Goal: Transaction & Acquisition: Purchase product/service

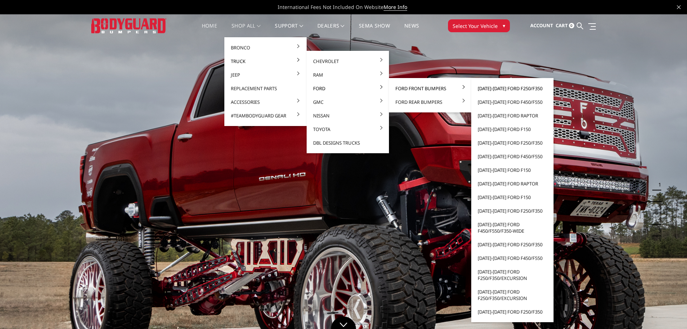
click at [489, 88] on link "[DATE]-[DATE] Ford F250/F350" at bounding box center [512, 89] width 77 height 14
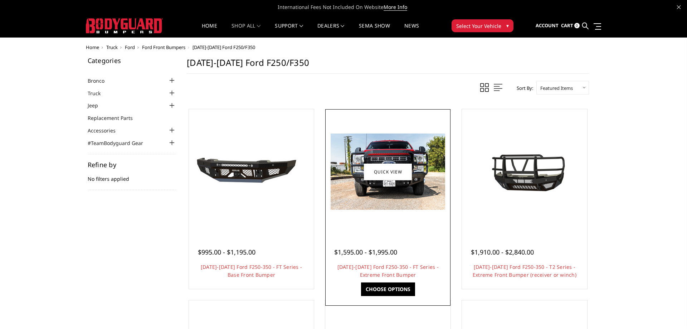
click at [370, 248] on span "$1,595.00 - $1,995.00" at bounding box center [365, 252] width 63 height 9
click at [384, 290] on link "Choose Options" at bounding box center [388, 289] width 54 height 14
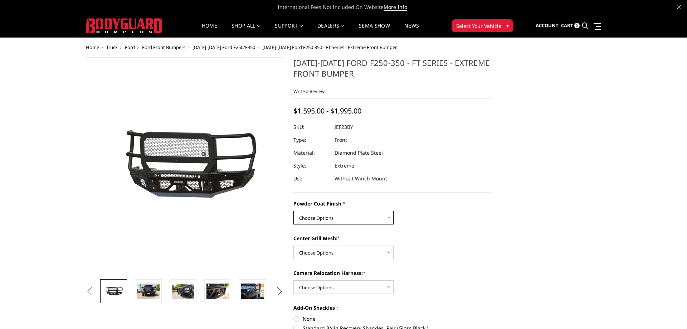
select select "3264"
click option "Gloss Black Powder Coat" at bounding box center [0, 0] width 0 height 0
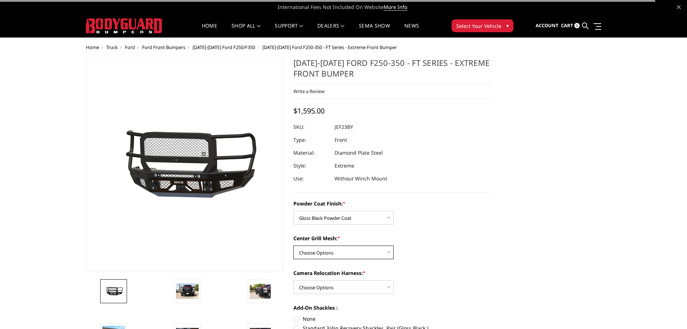
click at [293, 245] on select "Choose Options WITH Expanded Metal in Center Grill WITHOUT Expanded Metal in Ce…" at bounding box center [343, 252] width 100 height 14
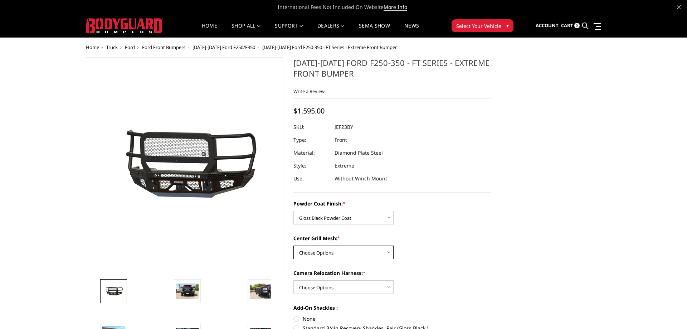
select select "3266"
click option "WITH Expanded Metal in Center Grill" at bounding box center [0, 0] width 0 height 0
click at [293, 280] on select "Choose Options WITH Camera Relocation Harness WITHOUT Camera Relocation Harness" at bounding box center [343, 287] width 100 height 14
select select "3268"
click option "WITH Camera Relocation Harness" at bounding box center [0, 0] width 0 height 0
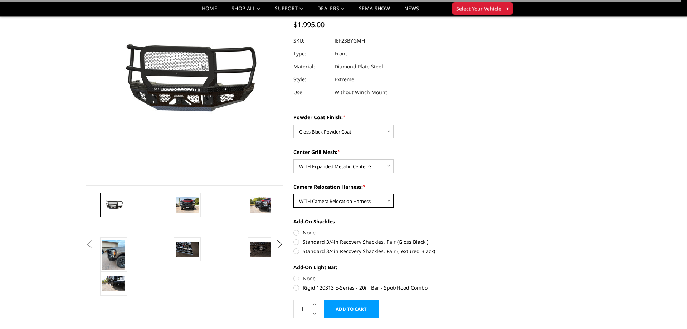
scroll to position [73, 0]
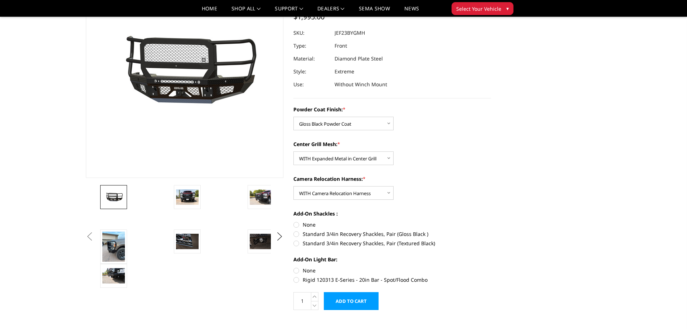
click at [297, 224] on label "None" at bounding box center [392, 225] width 198 height 8
click at [294, 221] on input "None" at bounding box center [293, 221] width 0 height 0
radio input "true"
click at [297, 272] on label "None" at bounding box center [392, 271] width 198 height 8
click at [294, 267] on input "None" at bounding box center [293, 267] width 0 height 0
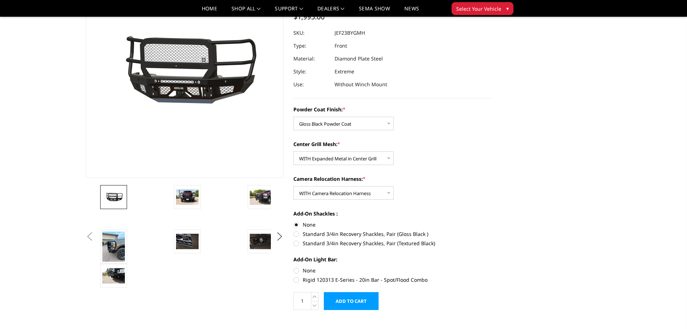
radio input "true"
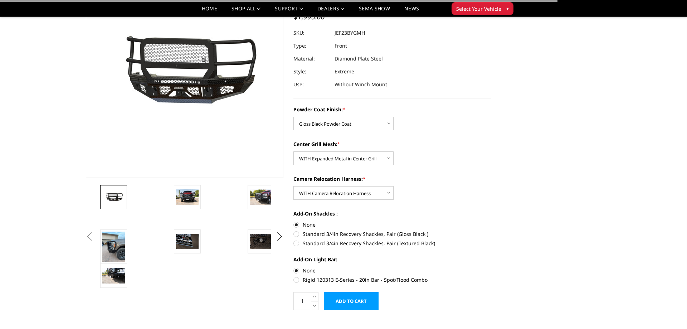
scroll to position [0, 0]
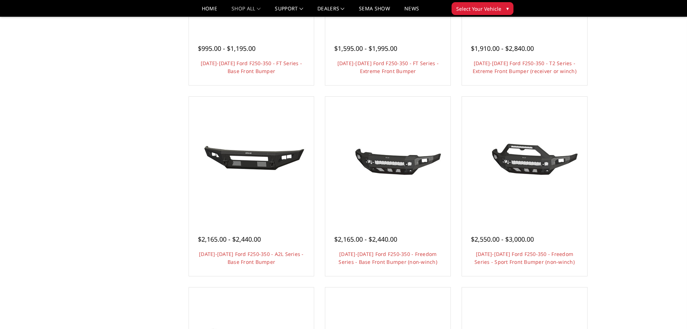
scroll to position [73, 0]
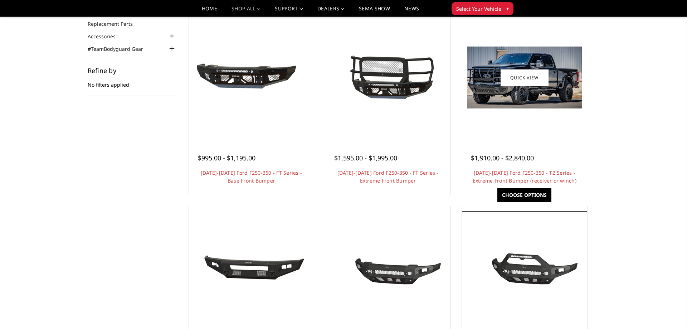
click at [554, 177] on h4 "2023-2025 Ford F250-350 - T2 Series - Extreme Front Bumper (receiver or winch)" at bounding box center [524, 177] width 107 height 16
click at [555, 180] on link "2023-2025 Ford F250-350 - T2 Series - Extreme Front Bumper (receiver or winch)" at bounding box center [525, 176] width 104 height 15
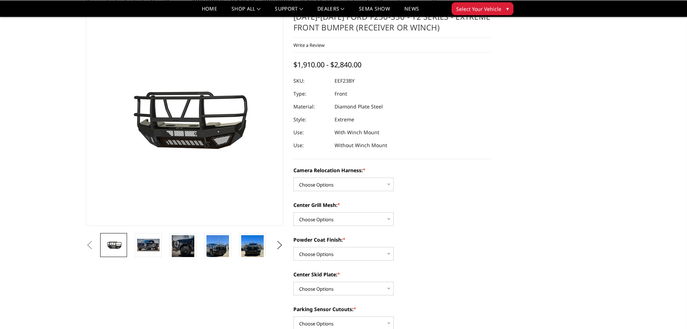
scroll to position [36, 0]
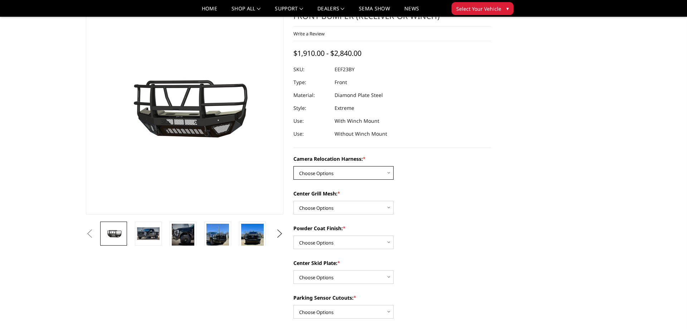
click at [293, 166] on select "Choose Options Without camera harness With camera harness" at bounding box center [343, 173] width 100 height 14
select select "3753"
click option "With camera harness" at bounding box center [0, 0] width 0 height 0
click at [293, 201] on select "Choose Options Without expanded metal With expanded metal" at bounding box center [343, 208] width 100 height 14
select select "3751"
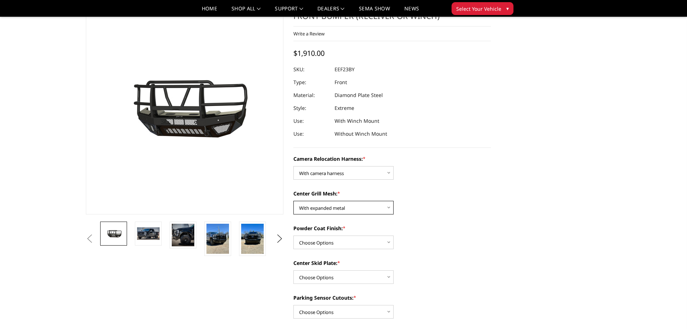
click option "With expanded metal" at bounding box center [0, 0] width 0 height 0
click at [293, 235] on select "Choose Options Textured Black Powder Coat Gloss Black Powder Coat Bare Metal" at bounding box center [343, 242] width 100 height 14
select select "3749"
click option "Gloss Black Powder Coat" at bounding box center [0, 0] width 0 height 0
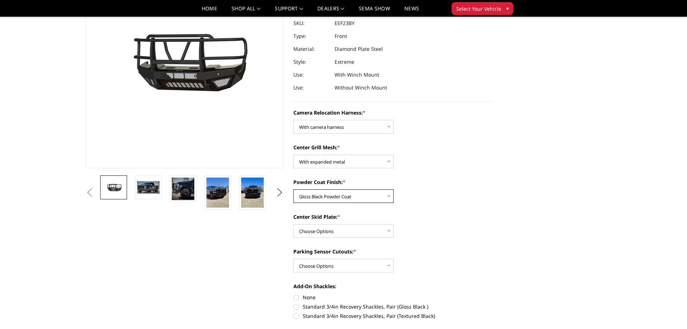
scroll to position [109, 0]
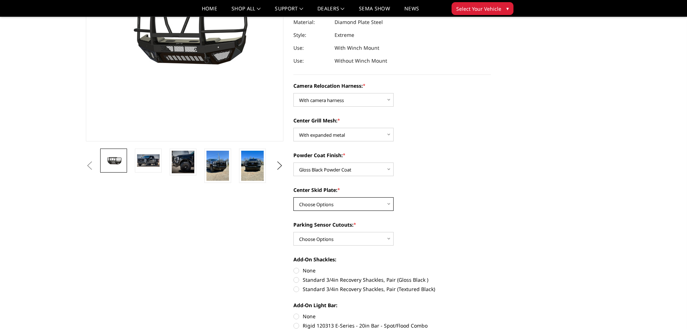
select select "3747"
click option "Winch Mount Skid Plate" at bounding box center [0, 0] width 0 height 0
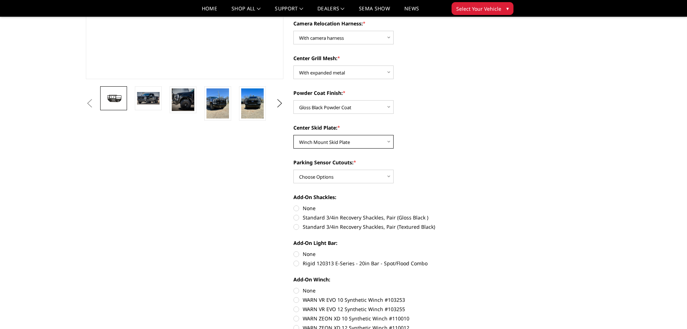
scroll to position [182, 0]
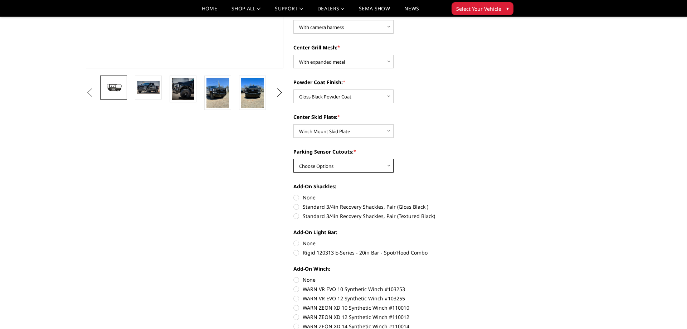
click at [293, 159] on select "Choose Options Yes - With Parking Sensor Cutouts" at bounding box center [343, 166] width 100 height 14
click option "Choose Options" at bounding box center [0, 0] width 0 height 0
click at [293, 159] on select "Choose Options Yes - With Parking Sensor Cutouts" at bounding box center [343, 166] width 100 height 14
select select "3744"
click option "Yes - With Parking Sensor Cutouts" at bounding box center [0, 0] width 0 height 0
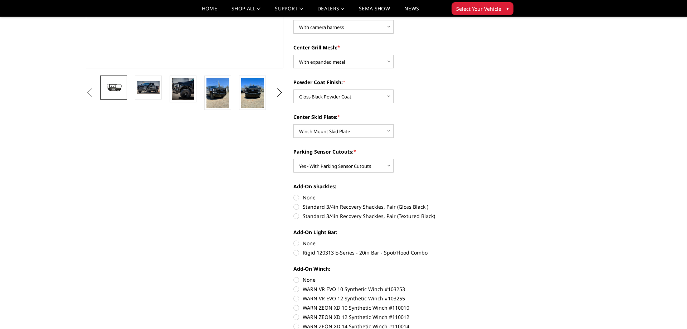
click at [300, 198] on label "None" at bounding box center [392, 198] width 198 height 8
click at [294, 194] on input "None" at bounding box center [293, 194] width 0 height 0
radio input "true"
click at [298, 243] on label "None" at bounding box center [392, 243] width 198 height 8
click at [294, 240] on input "None" at bounding box center [293, 239] width 0 height 0
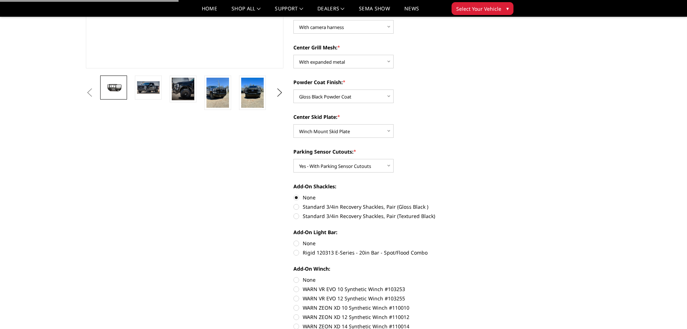
radio input "true"
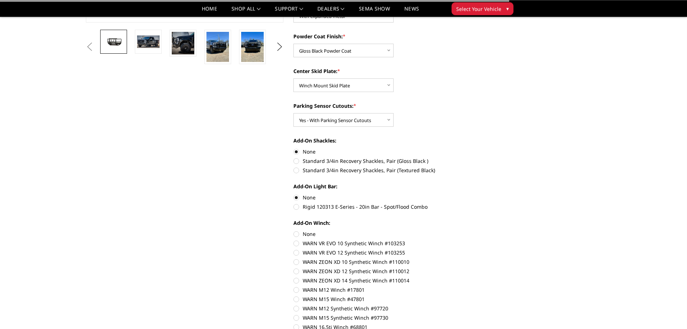
scroll to position [255, 0]
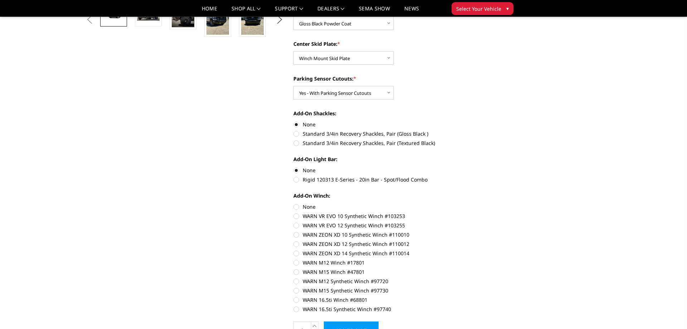
click at [298, 206] on label "None" at bounding box center [392, 207] width 198 height 8
click at [294, 203] on input "None" at bounding box center [293, 203] width 0 height 0
radio input "true"
click at [297, 299] on label "WARN 16.5ti Winch #68801" at bounding box center [392, 300] width 198 height 8
click at [491, 287] on input "WARN 16.5ti Winch #68801" at bounding box center [491, 287] width 0 height 0
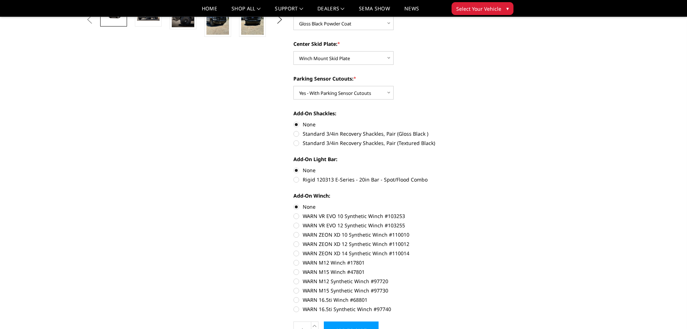
radio input "true"
click at [296, 208] on label "None" at bounding box center [392, 207] width 198 height 8
click at [294, 203] on input "None" at bounding box center [293, 203] width 0 height 0
radio input "true"
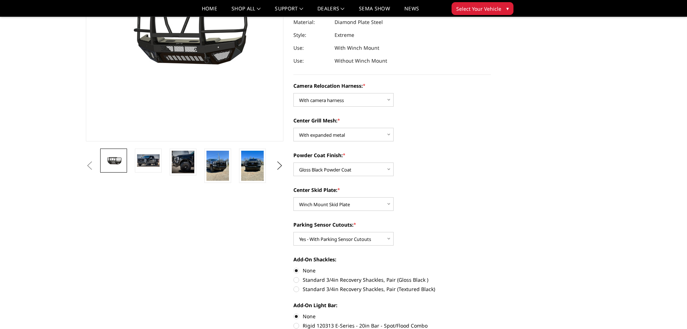
scroll to position [36, 0]
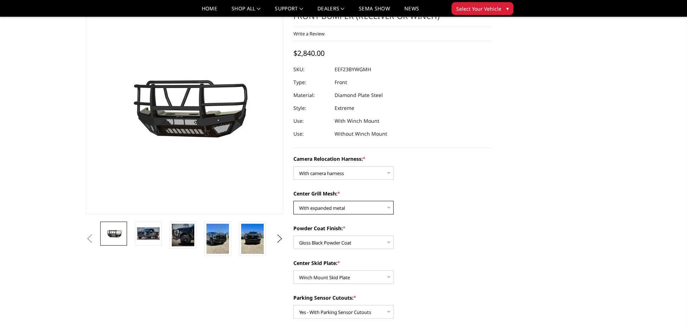
click at [323, 206] on select "Choose Options Without expanded metal With expanded metal" at bounding box center [343, 208] width 100 height 14
select select "3752"
click option "Without expanded metal" at bounding box center [0, 0] width 0 height 0
click at [293, 235] on select "Choose Options Textured Black Powder Coat Gloss Black Powder Coat Bare Metal" at bounding box center [343, 242] width 100 height 14
select select "3750"
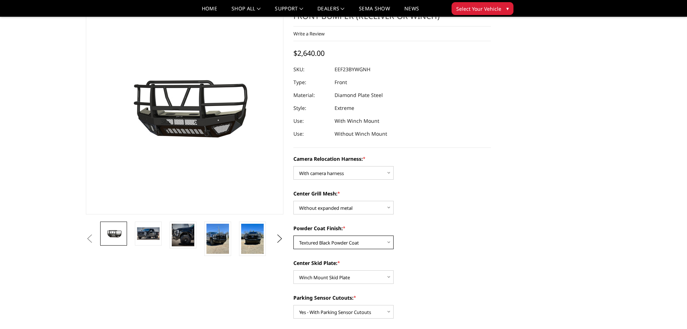
click option "Textured Black Powder Coat" at bounding box center [0, 0] width 0 height 0
click at [293, 270] on select "Choose Options Winch Mount Skid Plate Standard Skid Plate (included) 2" Receive…" at bounding box center [343, 277] width 100 height 14
select select "3746"
click option "Standard Skid Plate (included)" at bounding box center [0, 0] width 0 height 0
click at [293, 235] on select "Choose Options Textured Black Powder Coat Gloss Black Powder Coat Bare Metal" at bounding box center [343, 242] width 100 height 14
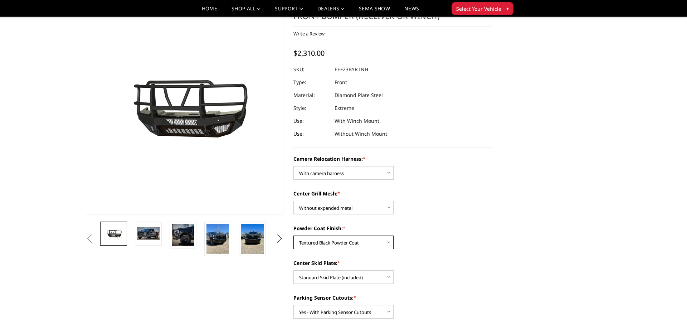
select select "3749"
click option "Gloss Black Powder Coat" at bounding box center [0, 0] width 0 height 0
click at [293, 201] on select "Choose Options Without expanded metal With expanded metal" at bounding box center [343, 208] width 100 height 14
click option "With expanded metal" at bounding box center [0, 0] width 0 height 0
click at [293, 201] on select "Choose Options Without expanded metal With expanded metal" at bounding box center [343, 208] width 100 height 14
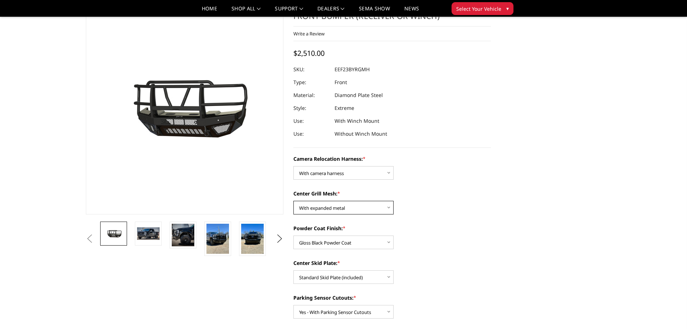
click option "With expanded metal" at bounding box center [0, 0] width 0 height 0
click at [293, 201] on select "Choose Options Without expanded metal With expanded metal" at bounding box center [343, 208] width 100 height 14
select select "3752"
click option "Without expanded metal" at bounding box center [0, 0] width 0 height 0
click at [293, 270] on select "Choose Options Winch Mount Skid Plate Standard Skid Plate (included) 2" Receive…" at bounding box center [343, 277] width 100 height 14
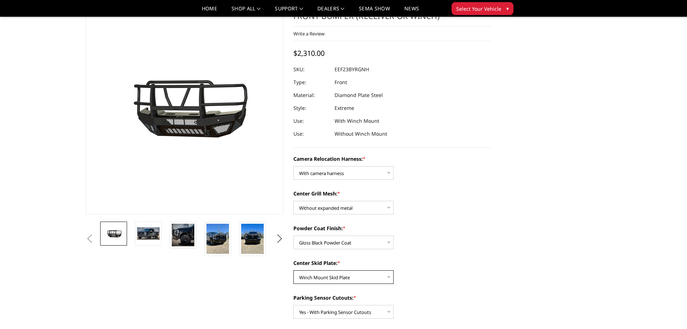
click option "Winch Mount Skid Plate" at bounding box center [0, 0] width 0 height 0
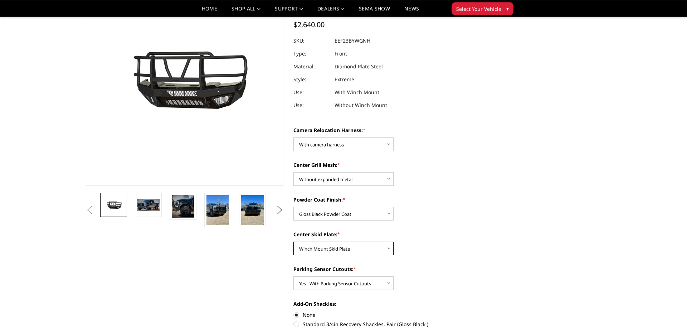
scroll to position [73, 0]
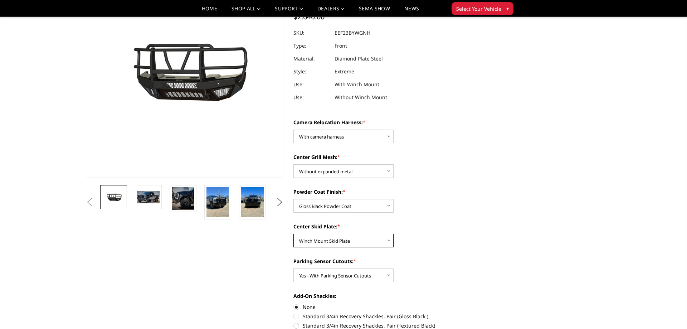
click at [293, 234] on select "Choose Options Winch Mount Skid Plate Standard Skid Plate (included) 2" Receive…" at bounding box center [343, 241] width 100 height 14
select select "3746"
click option "Standard Skid Plate (included)" at bounding box center [0, 0] width 0 height 0
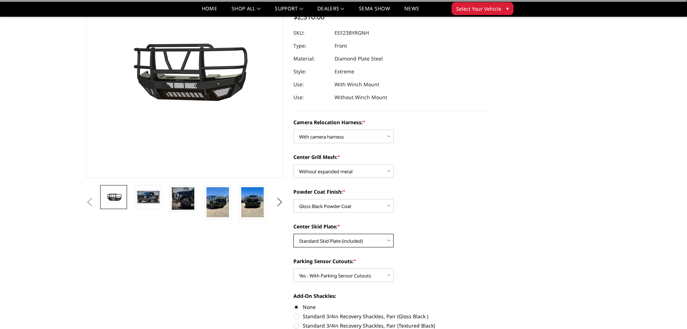
scroll to position [36, 0]
